Goal: Register for event/course

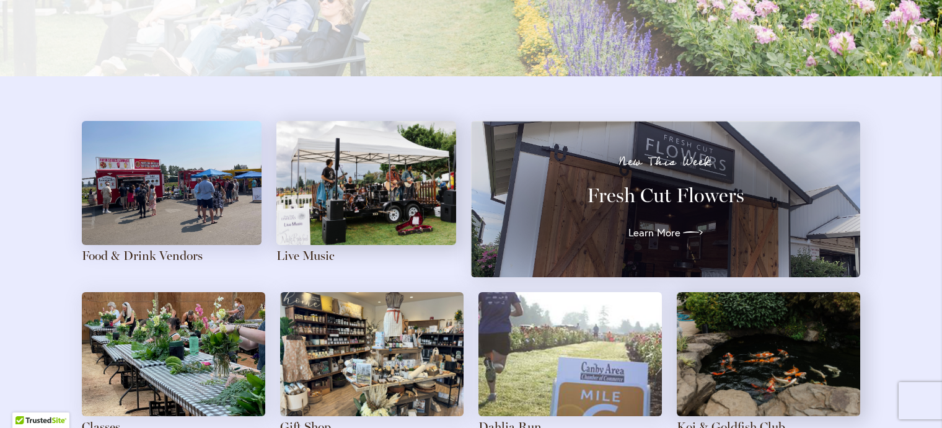
scroll to position [1387, 0]
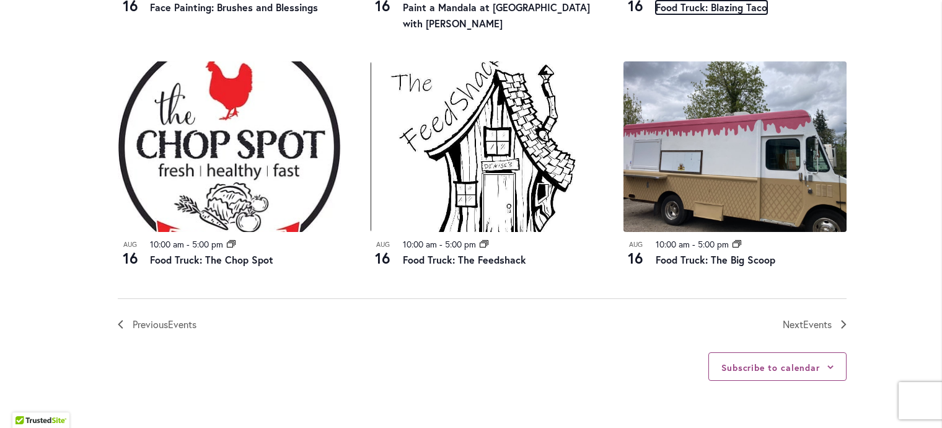
scroll to position [1550, 0]
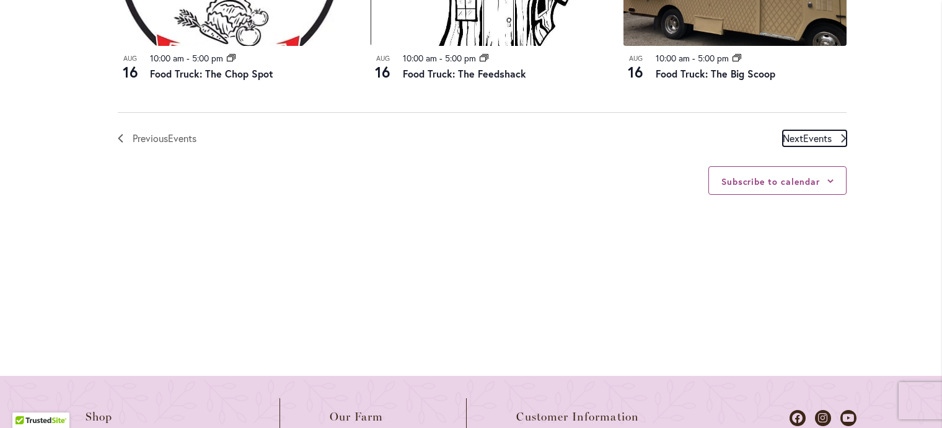
click at [803, 136] on span "Events" at bounding box center [817, 137] width 29 height 13
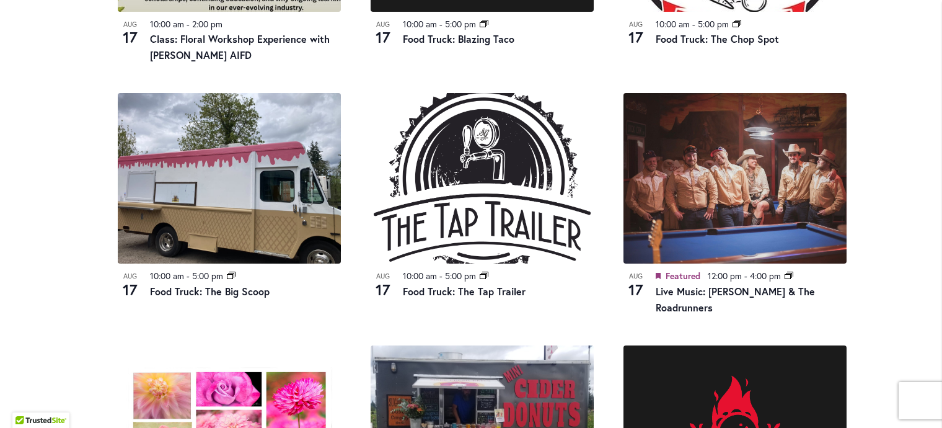
scroll to position [1107, 0]
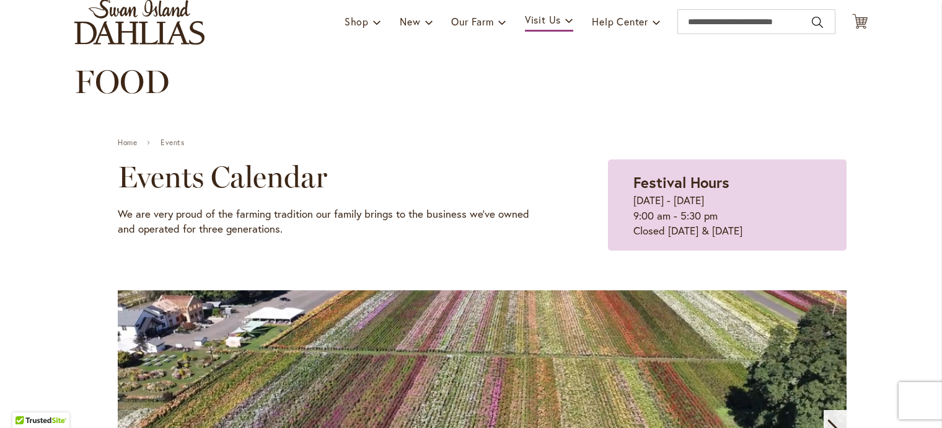
scroll to position [310, 0]
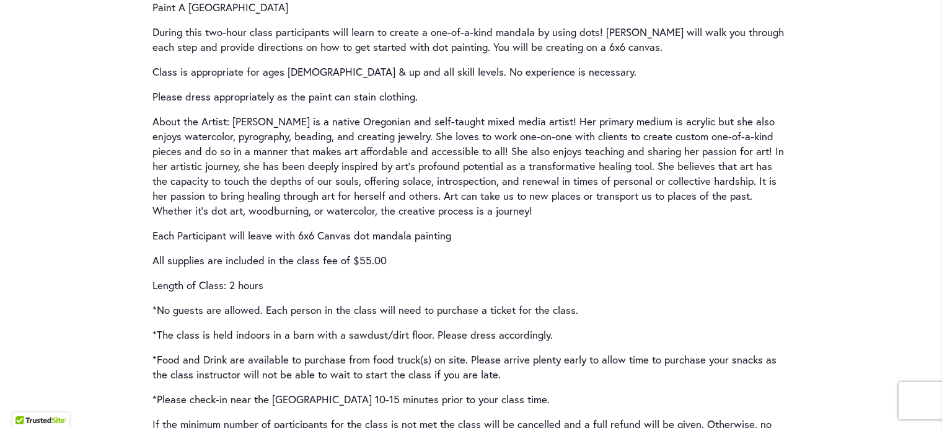
scroll to position [1798, 0]
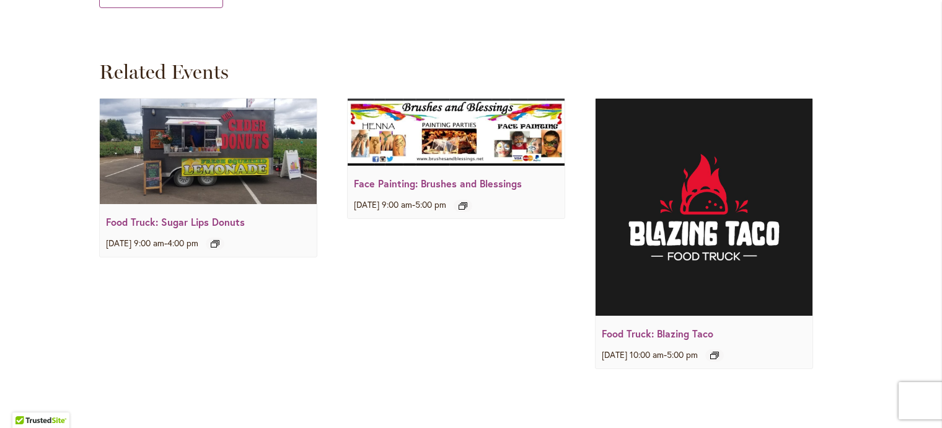
scroll to position [1798, 0]
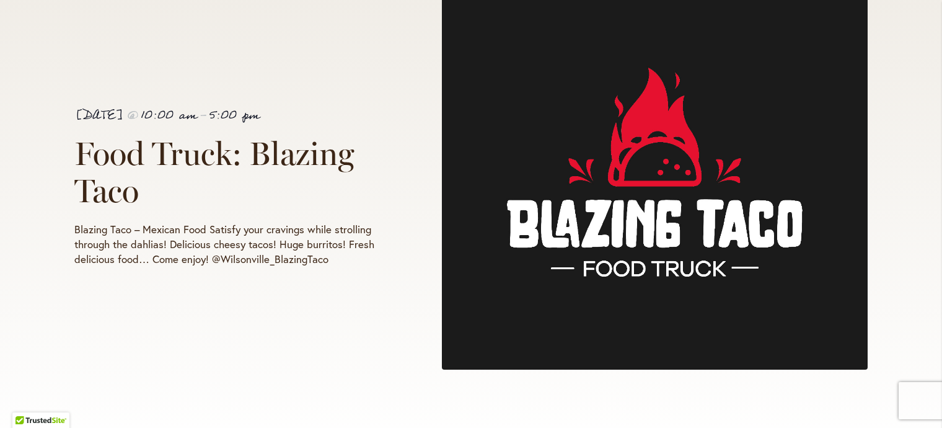
scroll to position [310, 0]
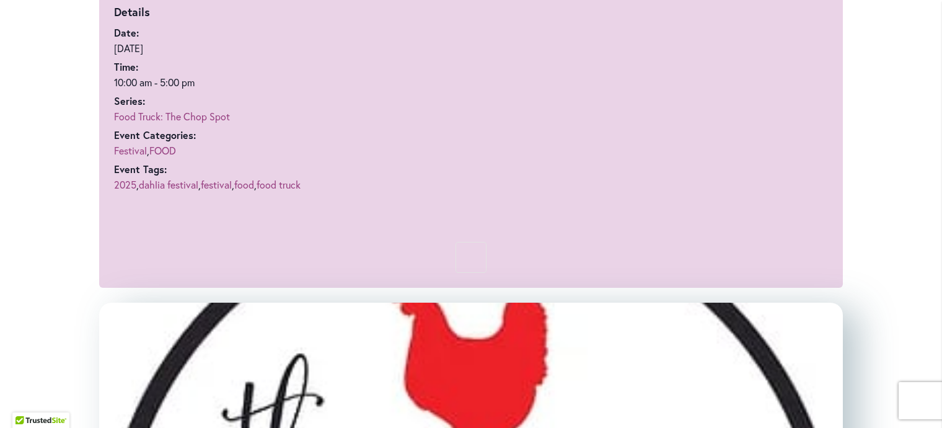
scroll to position [744, 0]
